Goal: Task Accomplishment & Management: Use online tool/utility

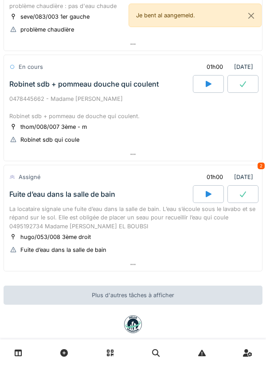
scroll to position [550, 0]
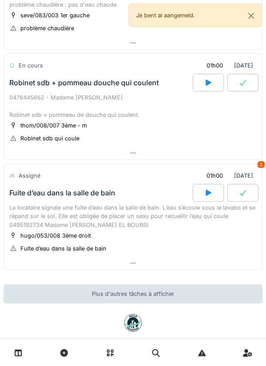
click at [201, 89] on div at bounding box center [208, 83] width 31 height 18
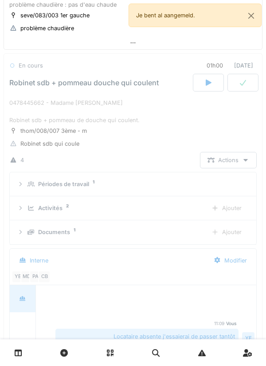
scroll to position [576, 0]
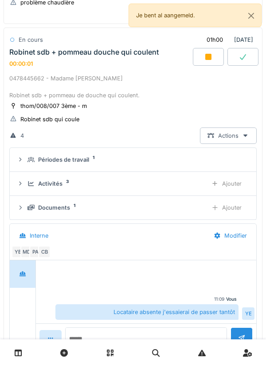
click at [25, 258] on div "MD" at bounding box center [26, 251] width 12 height 12
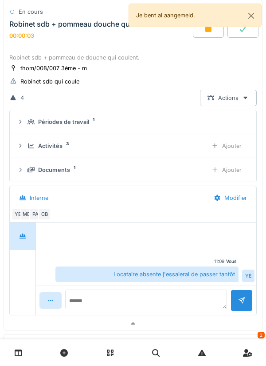
scroll to position [615, 0]
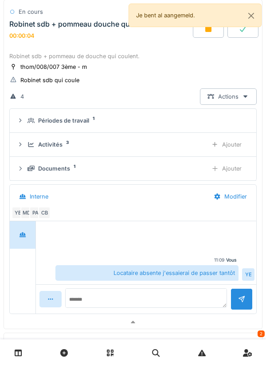
click at [49, 219] on div "CB" at bounding box center [44, 212] width 12 height 12
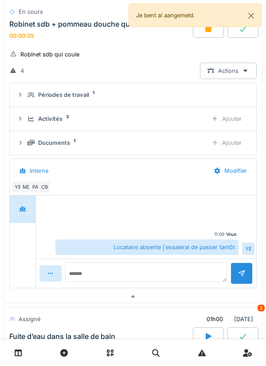
scroll to position [641, 0]
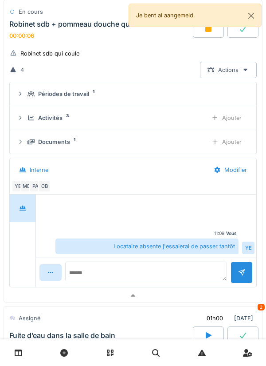
click at [196, 120] on div "Activités 3 Ajouter" at bounding box center [133, 118] width 233 height 16
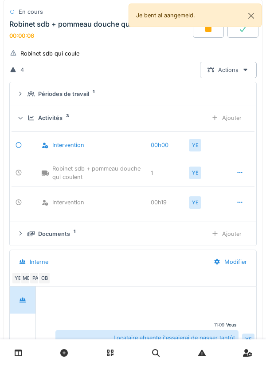
click at [185, 126] on div "Activités 3 Ajouter" at bounding box center [133, 118] width 233 height 16
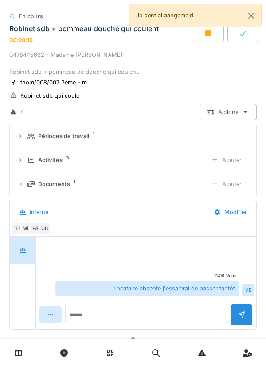
scroll to position [597, 0]
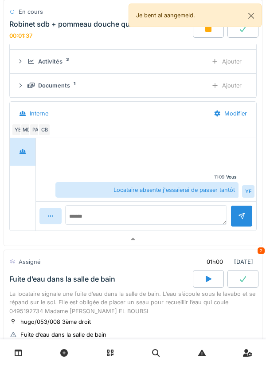
click at [202, 245] on div at bounding box center [133, 239] width 258 height 13
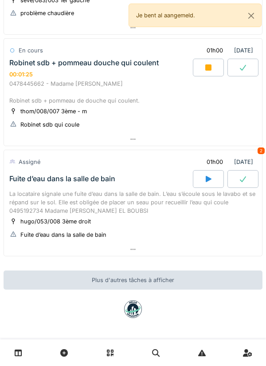
scroll to position [573, 0]
click at [224, 138] on div at bounding box center [133, 139] width 258 height 13
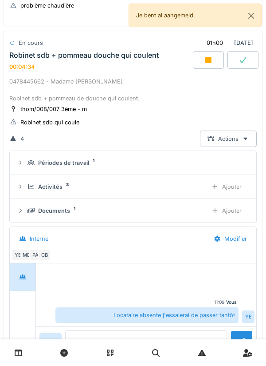
scroll to position [576, 0]
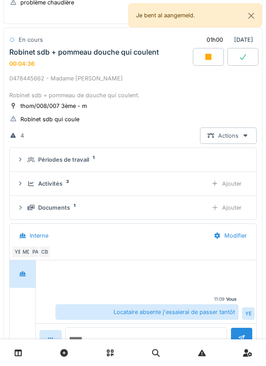
click at [222, 216] on div "Ajouter" at bounding box center [226, 207] width 45 height 16
click at [233, 215] on div "Ajouter" at bounding box center [226, 207] width 45 height 16
